Goal: Navigation & Orientation: Find specific page/section

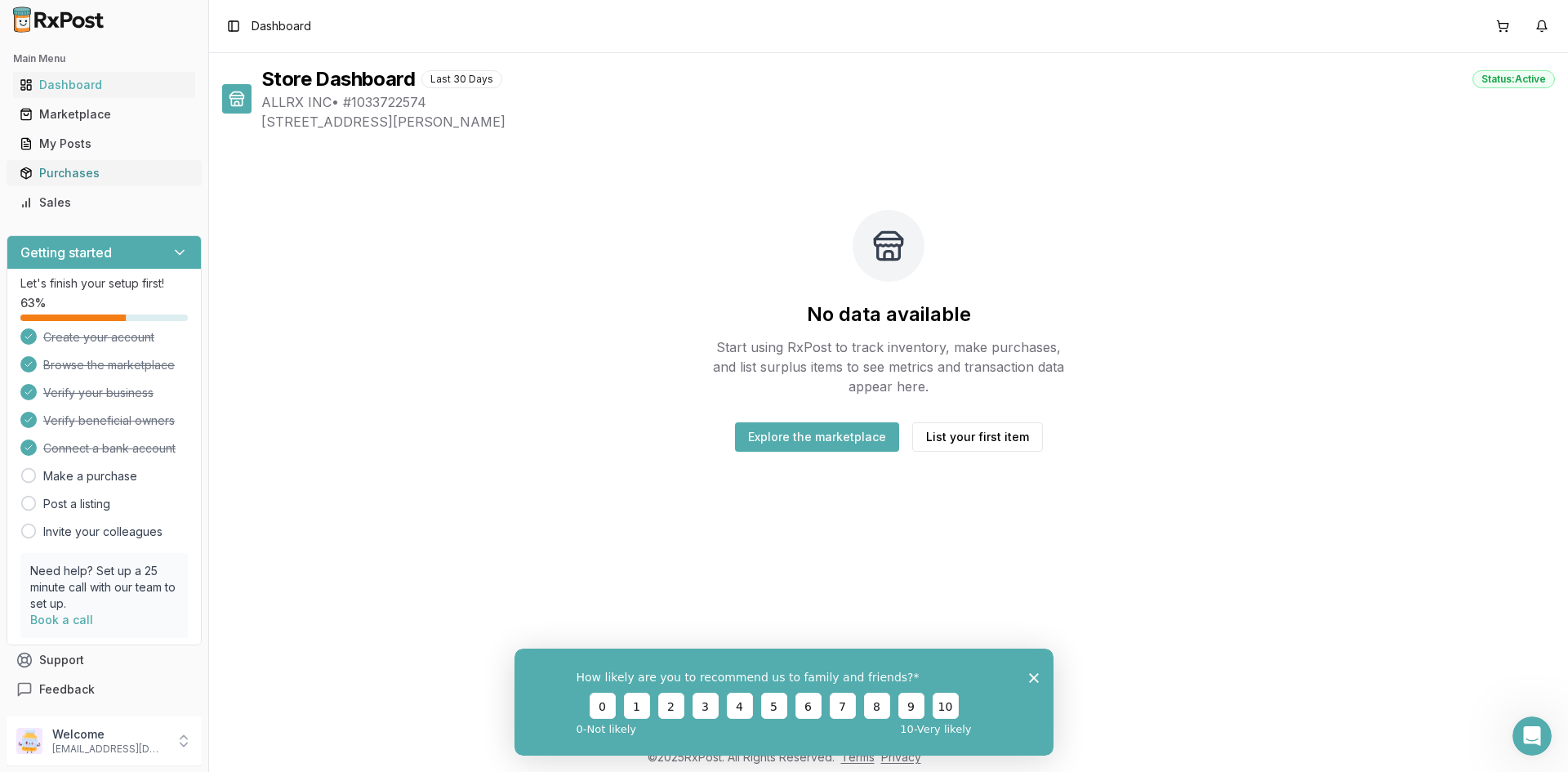
drag, startPoint x: 81, startPoint y: 177, endPoint x: 104, endPoint y: 181, distance: 23.3
click at [81, 177] on div "Purchases" at bounding box center [104, 173] width 169 height 17
click at [41, 167] on div "Purchases" at bounding box center [104, 173] width 169 height 17
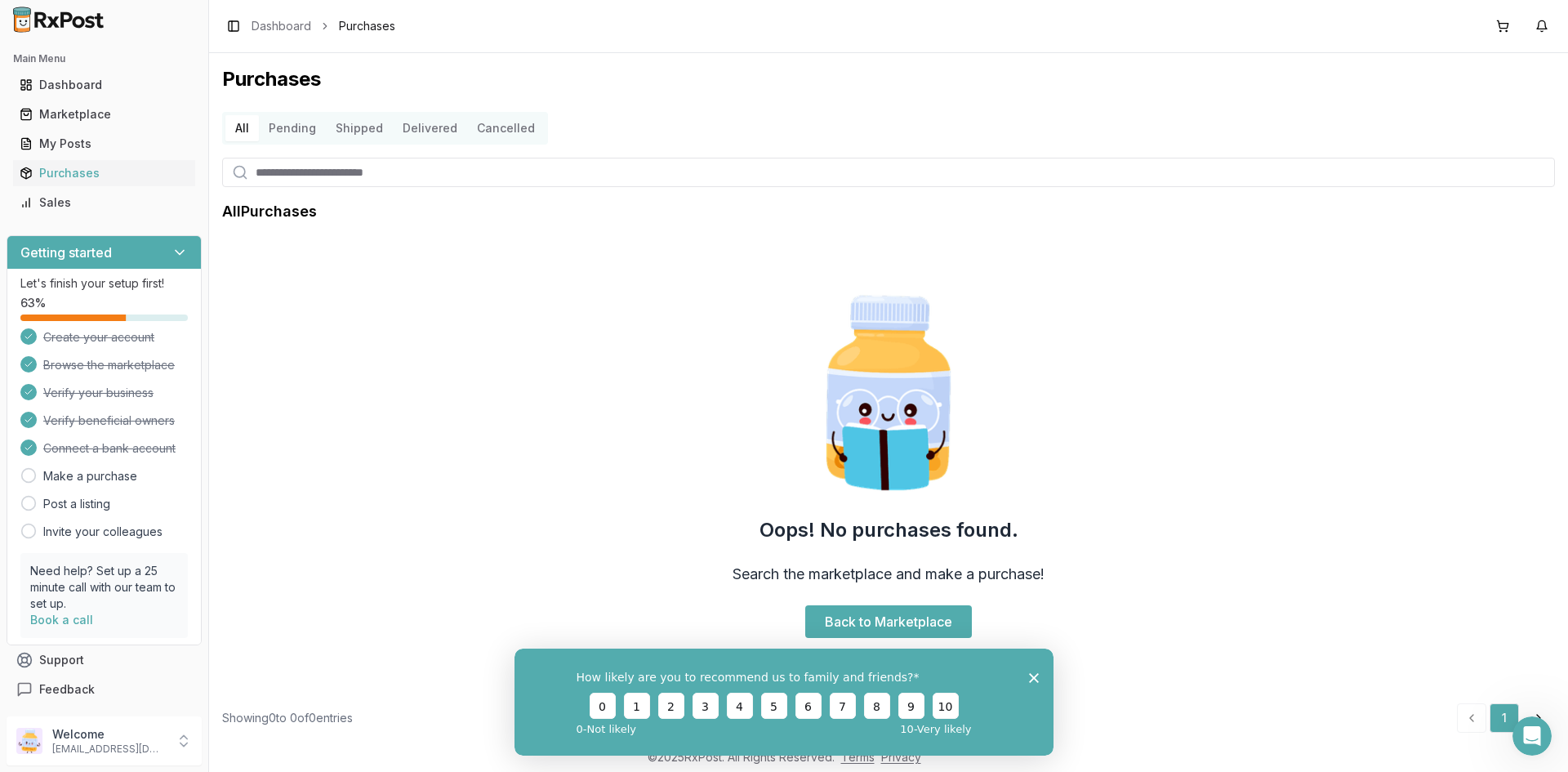
click at [1033, 677] on icon "Close survey" at bounding box center [1034, 677] width 10 height 10
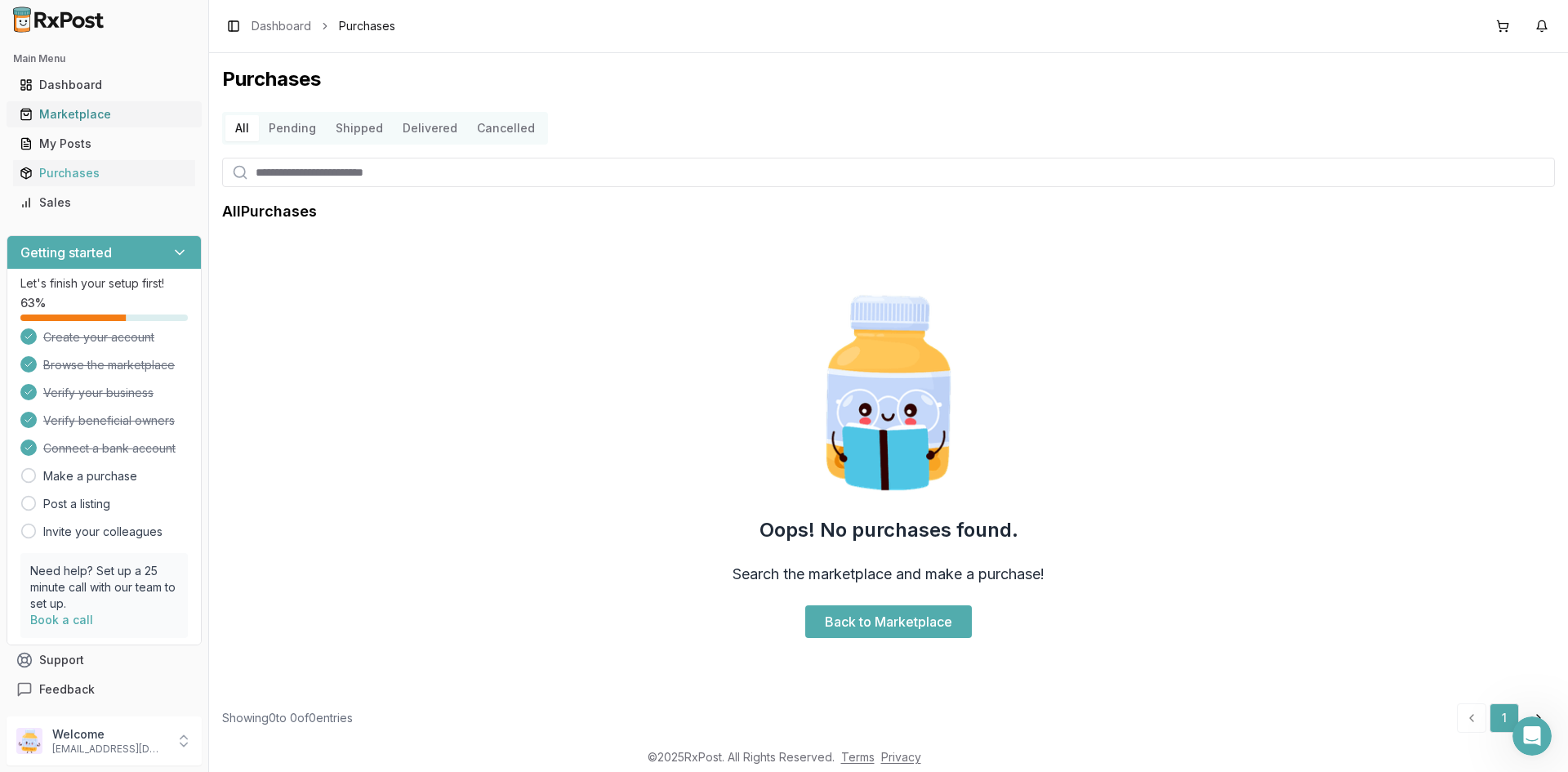
click at [94, 109] on div "Marketplace" at bounding box center [104, 114] width 169 height 17
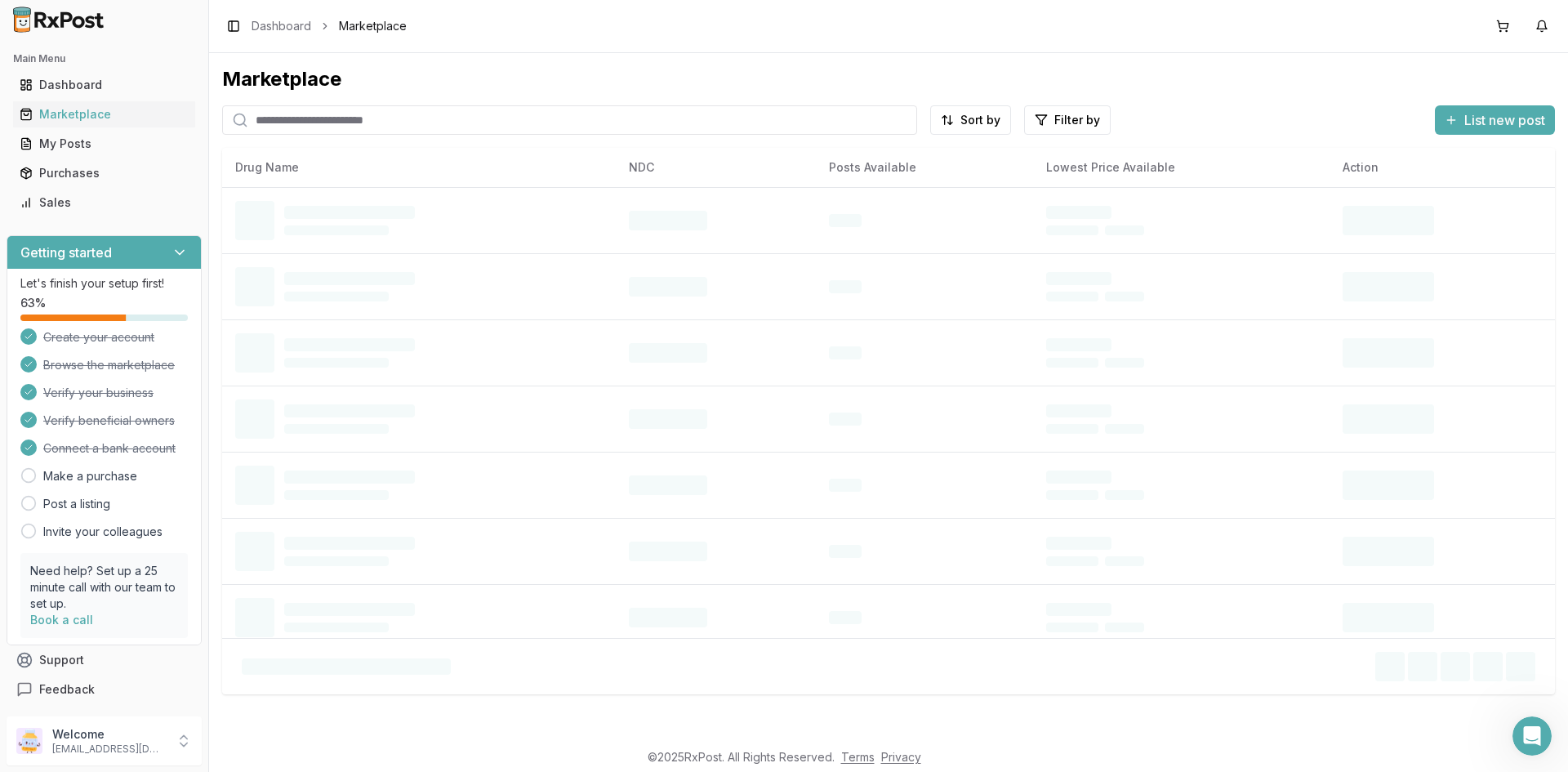
click at [409, 113] on input "search" at bounding box center [569, 119] width 695 height 29
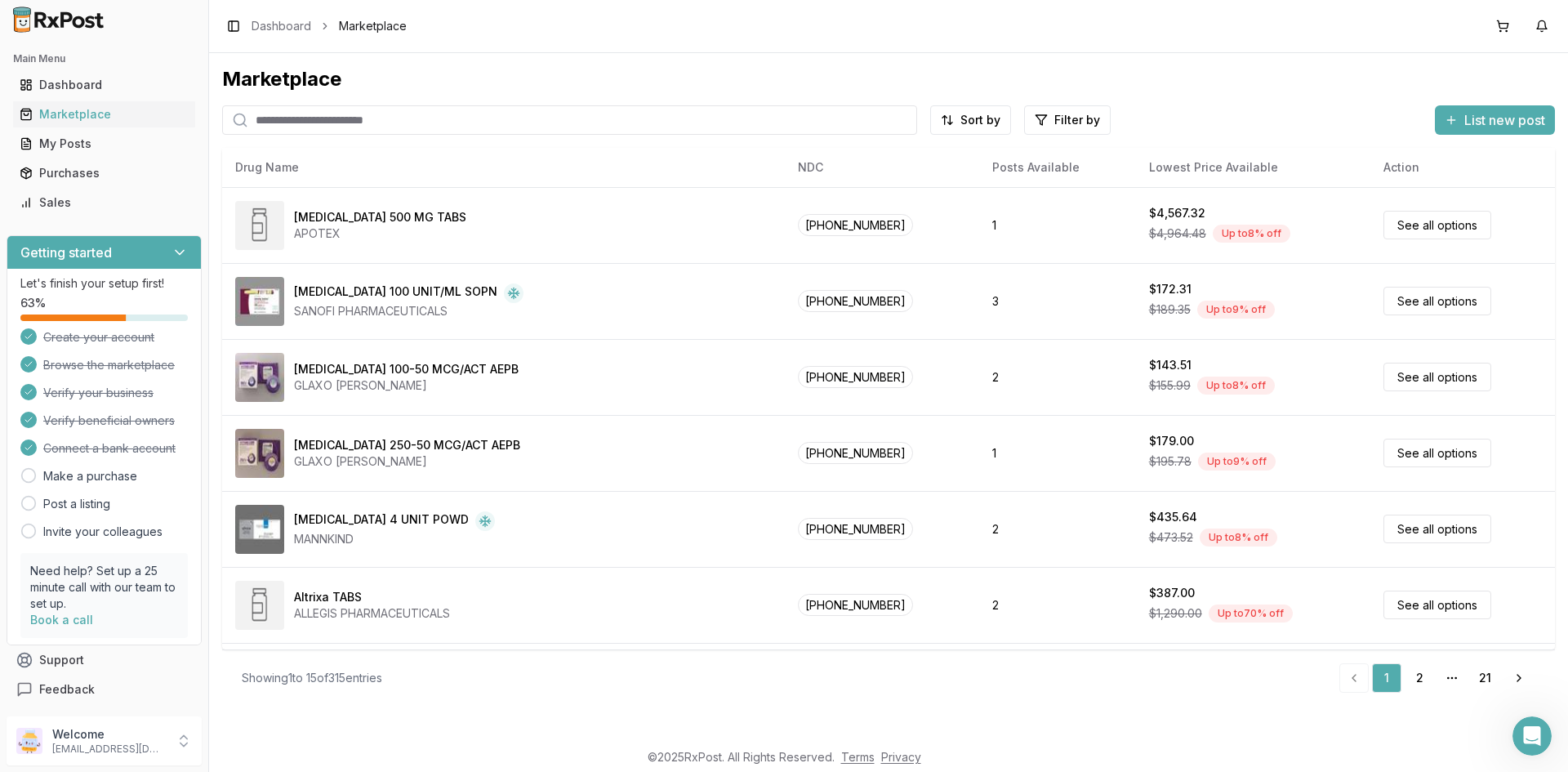
click at [1299, 85] on div "Marketplace" at bounding box center [888, 80] width 1333 height 27
click at [134, 197] on div "Sales" at bounding box center [104, 202] width 169 height 17
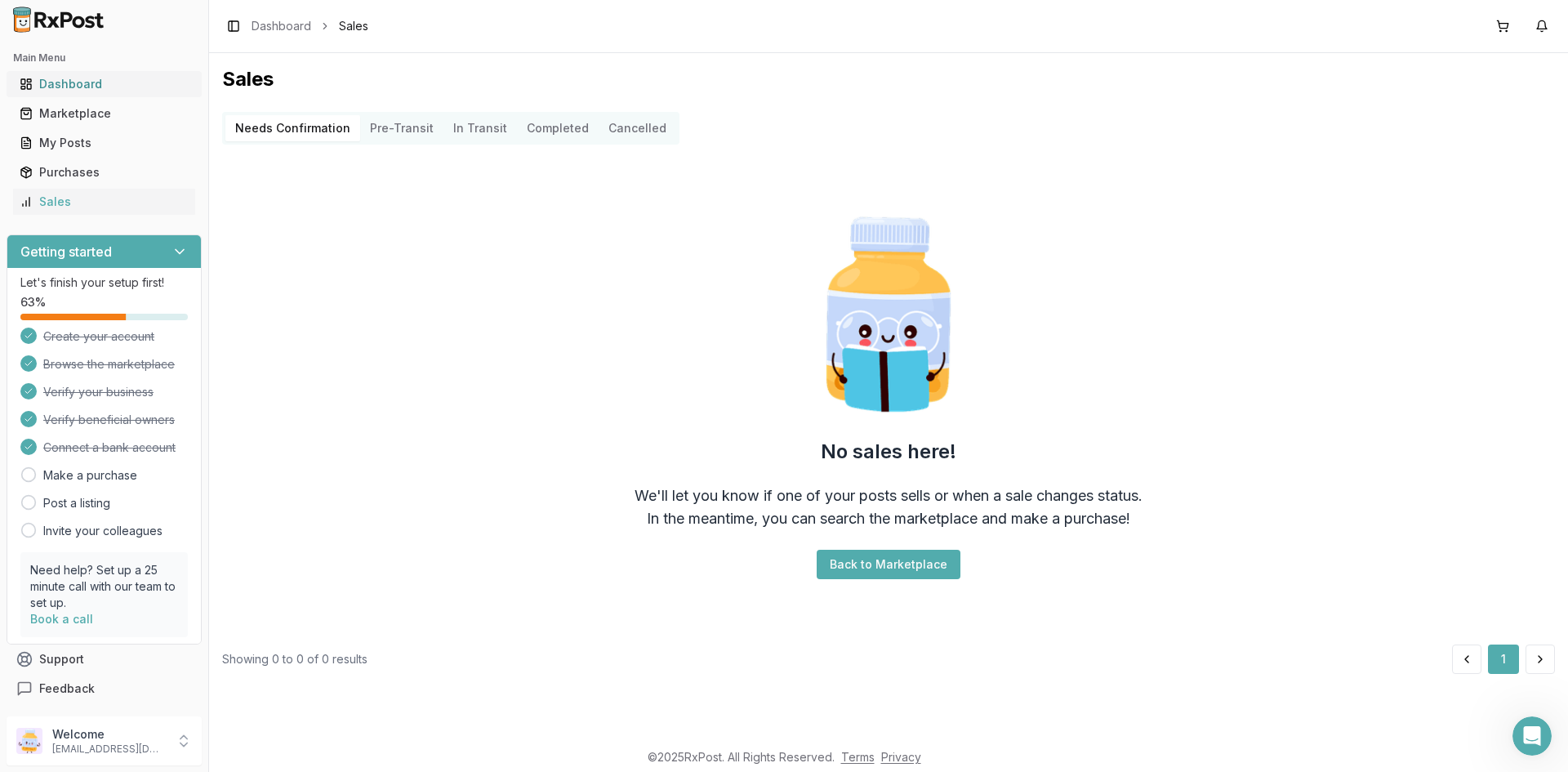
click at [129, 78] on div "Dashboard" at bounding box center [104, 85] width 169 height 17
